Goal: Task Accomplishment & Management: Use online tool/utility

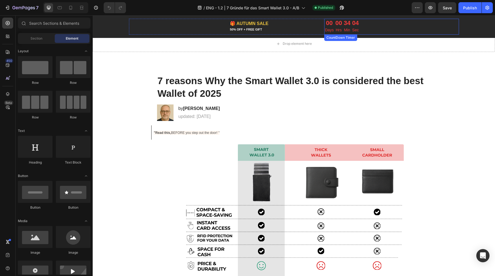
click at [336, 24] on div "00" at bounding box center [338, 23] width 7 height 7
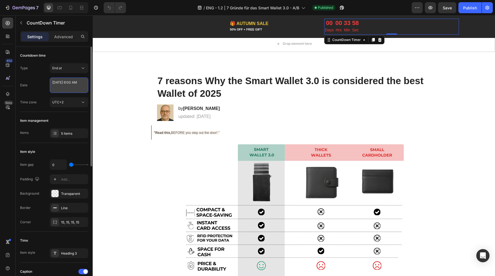
select select "6"
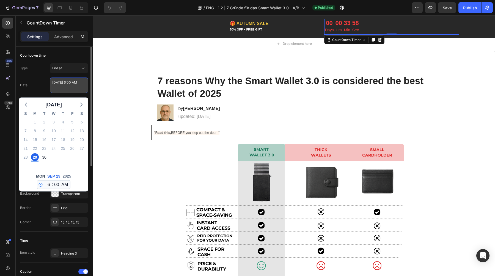
click at [62, 85] on textarea "[DATE] 6:00 AM" at bounding box center [69, 85] width 38 height 15
click at [82, 105] on icon "button" at bounding box center [81, 104] width 7 height 7
click at [26, 104] on icon "button" at bounding box center [26, 104] width 7 height 7
click at [81, 107] on icon "button" at bounding box center [81, 104] width 7 height 7
click at [33, 131] on div "6" at bounding box center [35, 131] width 8 height 8
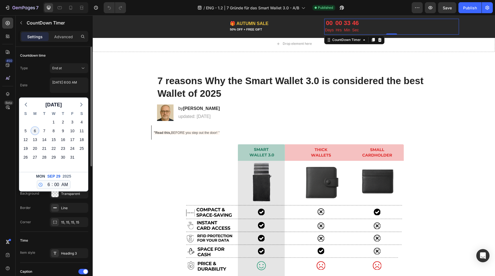
type textarea "[DATE] 6:00 AM"
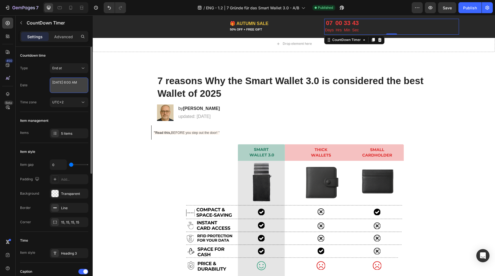
click at [54, 87] on textarea "[DATE] 6:00 AM" at bounding box center [69, 85] width 38 height 15
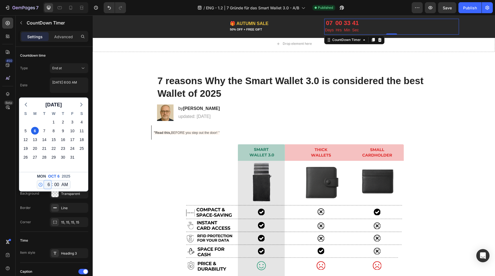
click at [47, 183] on select "12 1 2 3 4 5 6 7 8 9 10 11" at bounding box center [47, 185] width 7 height 8
select select "0"
click at [44, 181] on select "12 1 2 3 4 5 6 7 8 9 10 11" at bounding box center [47, 185] width 7 height 8
type textarea "[DATE] 12:00 AM"
click at [73, 81] on textarea "[DATE] 12:00 AM" at bounding box center [69, 85] width 38 height 15
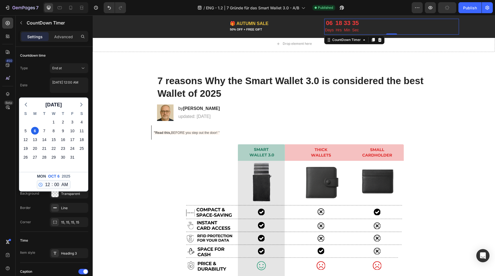
click at [41, 82] on div "Date [DATE] 12:00 AM [DATE] S M T W T F S 28 29 30 1 2 3 4 5 6 7 8 9 10 11 12 1…" at bounding box center [54, 85] width 68 height 15
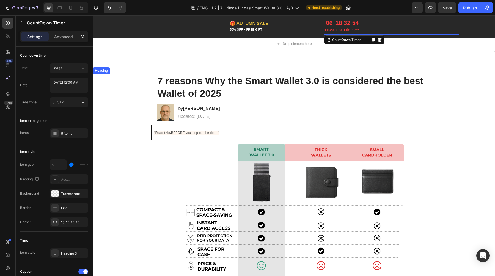
click at [258, 90] on h1 "7 reasons Why the Smart Wallet 3.0 is considered the best Wallet of 2025" at bounding box center [294, 87] width 274 height 26
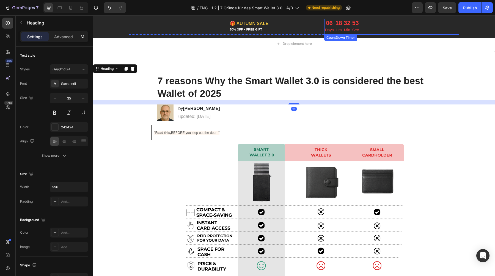
click at [338, 21] on div "18" at bounding box center [338, 23] width 7 height 7
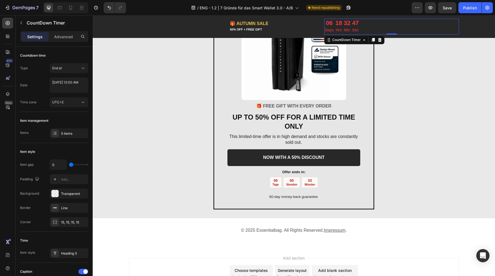
scroll to position [1174, 0]
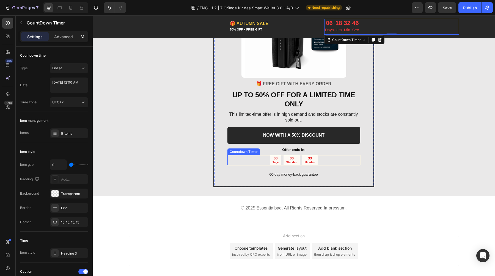
click at [286, 162] on p "Stunden" at bounding box center [291, 163] width 11 height 4
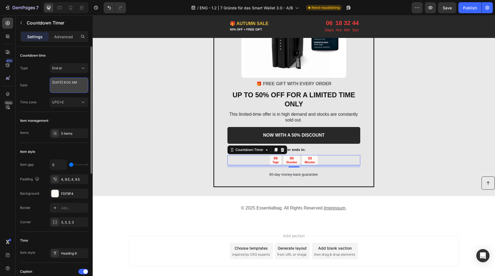
click at [60, 88] on textarea "[DATE] 6:00 AM" at bounding box center [69, 85] width 38 height 15
select select "6"
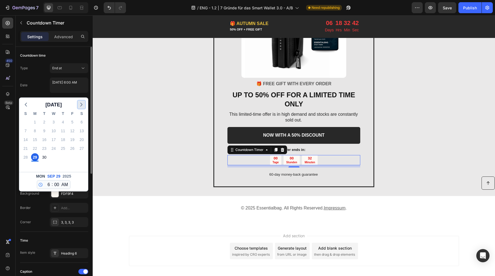
click at [82, 106] on icon "button" at bounding box center [81, 104] width 7 height 7
click at [34, 129] on div "6" at bounding box center [35, 131] width 8 height 8
type textarea "[DATE] 6:00 AM"
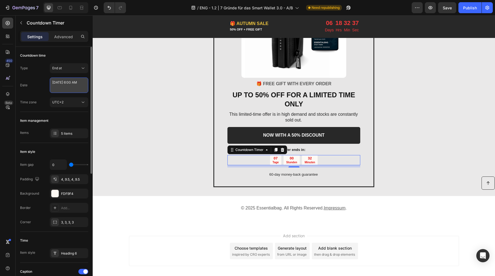
click at [71, 88] on textarea "[DATE] 6:00 AM" at bounding box center [69, 85] width 38 height 15
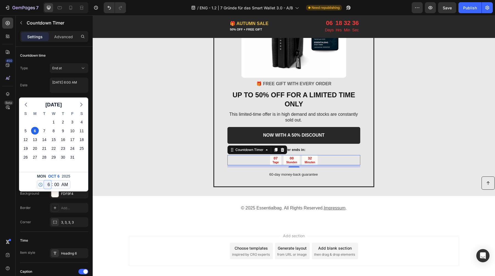
click at [47, 184] on select "12 1 2 3 4 5 6 7 8 9 10 11" at bounding box center [47, 185] width 7 height 8
select select "0"
click at [44, 181] on select "12 1 2 3 4 5 6 7 8 9 10 11" at bounding box center [47, 185] width 7 height 8
type textarea "[DATE] 12:00 AM"
click at [39, 86] on div "Date [DATE] 12:00 AM [DATE] S M T W T F S 28 29 30 1 2 3 4 5 6 7 8 9 10 11 12 1…" at bounding box center [54, 85] width 68 height 15
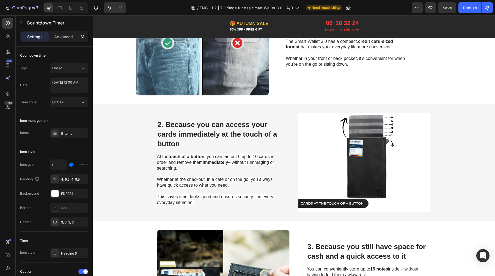
scroll to position [0, 0]
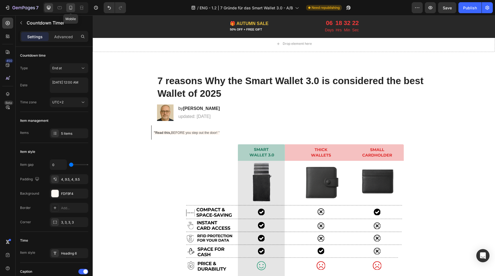
click at [70, 9] on icon at bounding box center [70, 7] width 5 height 5
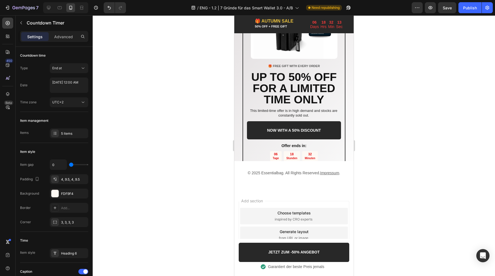
scroll to position [1332, 0]
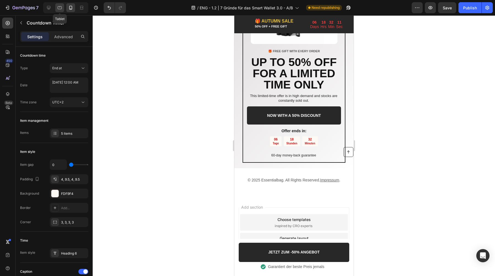
click at [58, 11] on div at bounding box center [59, 7] width 9 height 9
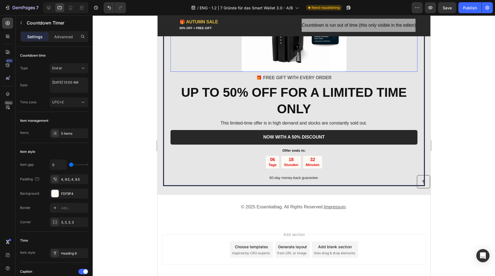
scroll to position [1272, 0]
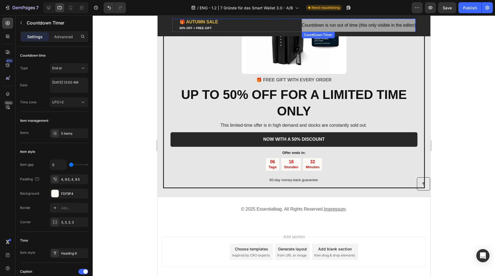
click at [336, 25] on span "Countdown is run out of time (this only visible in the editor)" at bounding box center [358, 25] width 114 height 7
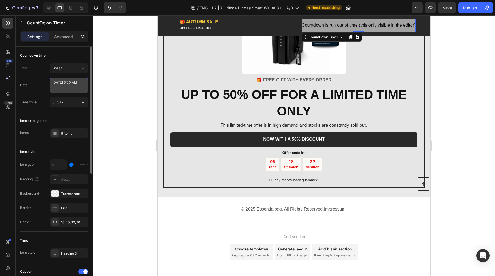
select select "6"
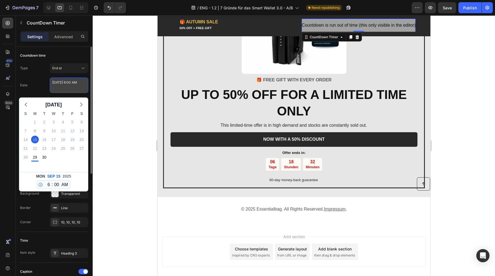
click at [70, 84] on textarea "[DATE] 6:00 AM" at bounding box center [69, 85] width 38 height 15
click at [82, 105] on polyline "button" at bounding box center [82, 104] width 2 height 3
click at [34, 130] on div "6" at bounding box center [35, 131] width 8 height 8
type textarea "[DATE] 6:00 AM"
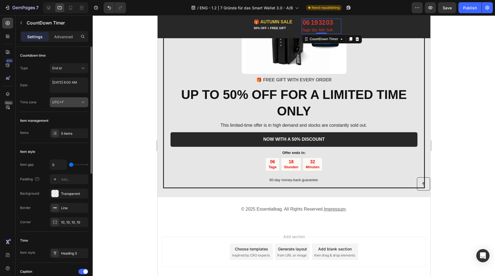
click at [60, 104] on span "UTC+7" at bounding box center [57, 102] width 11 height 4
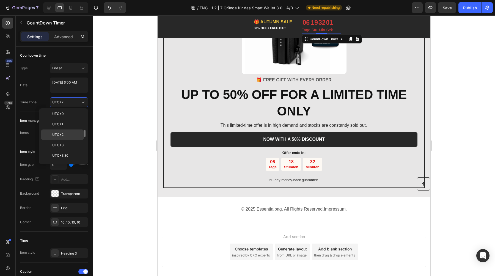
scroll to position [148, 0]
click at [61, 132] on div "UTC+2" at bounding box center [62, 135] width 43 height 10
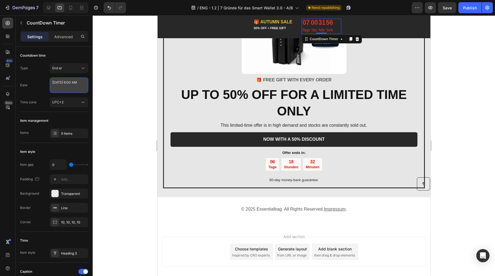
select select "6"
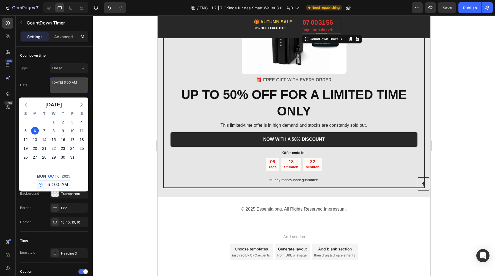
click at [71, 87] on textarea "[DATE] 6:00 AM" at bounding box center [69, 85] width 38 height 15
click at [39, 85] on div "Date [DATE] 6:00 AM [DATE] S M T W T F S 28 29 30 1 2 3 4 5 6 7 8 9 10 11 12 13…" at bounding box center [54, 85] width 68 height 15
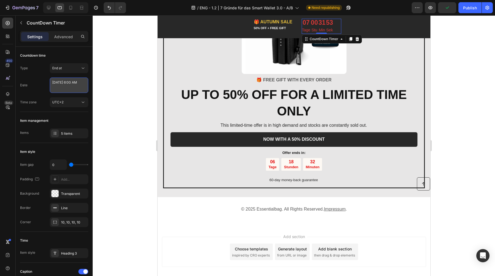
click at [71, 90] on textarea "[DATE] 6:00 AM" at bounding box center [69, 85] width 38 height 15
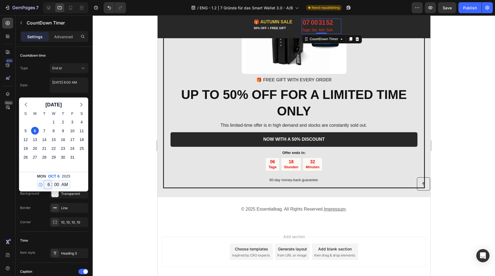
click at [48, 183] on select "12 1 2 3 4 5 6 7 8 9 10 11" at bounding box center [47, 185] width 7 height 8
select select "0"
click at [44, 181] on select "12 1 2 3 4 5 6 7 8 9 10 11" at bounding box center [47, 185] width 7 height 8
type textarea "[DATE] 12:00 AM"
click at [76, 88] on textarea "[DATE] 12:00 AM" at bounding box center [69, 85] width 38 height 15
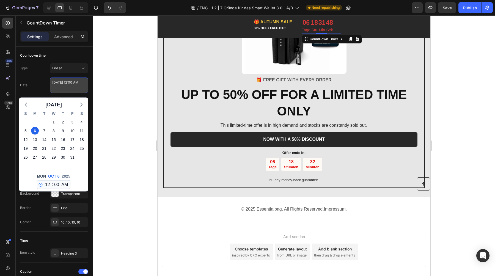
click at [76, 87] on textarea "[DATE] 12:00 AM" at bounding box center [69, 85] width 38 height 15
click at [40, 82] on div "Date [DATE] 12:00 AM [DATE] S M T W T F S 28 29 30 1 2 3 4 5 6 7 8 9 10 11 12 1…" at bounding box center [54, 85] width 68 height 15
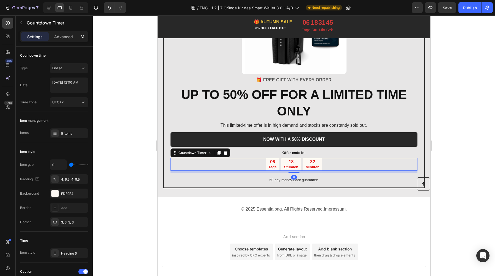
click at [290, 165] on p "Stunden" at bounding box center [291, 167] width 14 height 5
click at [284, 165] on p "Stunden" at bounding box center [291, 167] width 14 height 5
click at [452, 9] on button "Save" at bounding box center [447, 7] width 18 height 11
click at [50, 5] on icon at bounding box center [48, 7] width 5 height 5
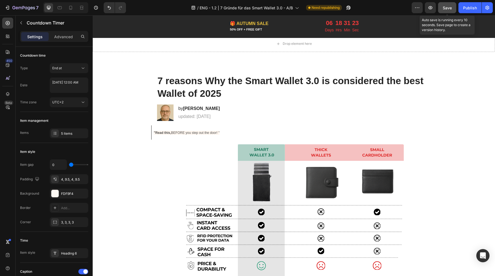
click at [451, 7] on span "Save" at bounding box center [447, 7] width 9 height 5
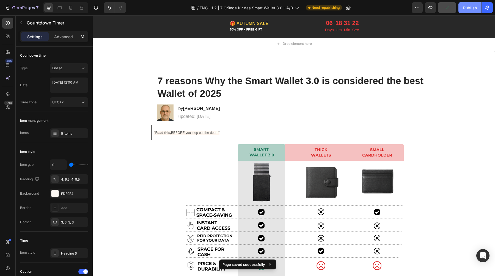
click at [465, 8] on div "Publish" at bounding box center [470, 8] width 14 height 6
